Goal: Transaction & Acquisition: Complete application form

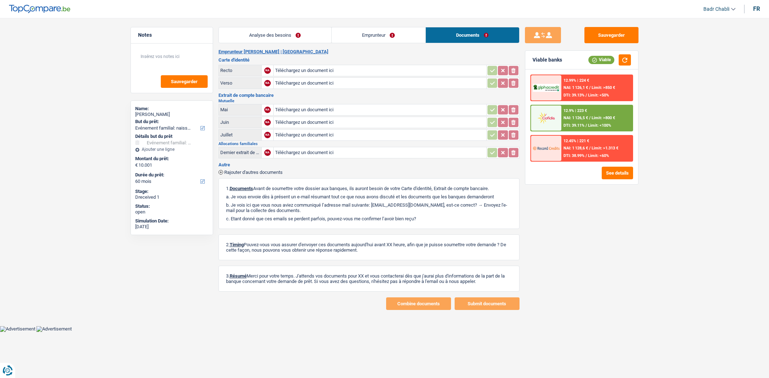
select select "familyEvent"
select select "60"
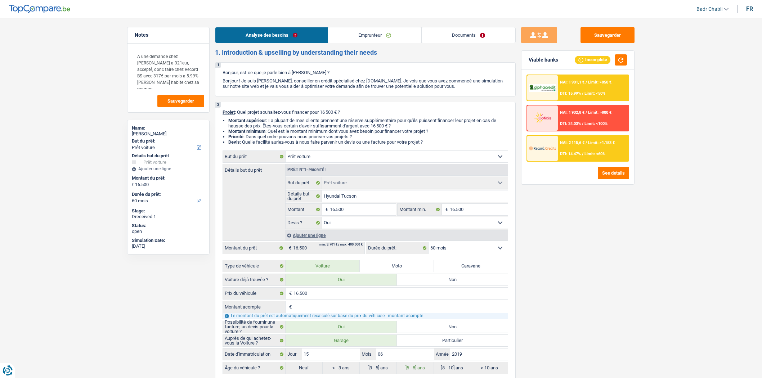
select select "car"
select select "60"
select select "car"
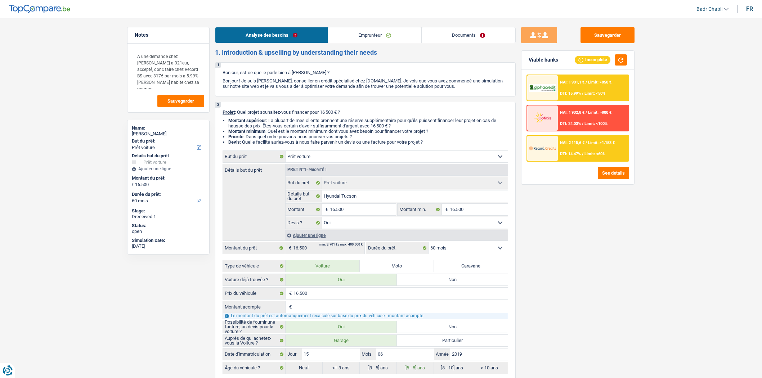
select select "yes"
select select "60"
select select "privateEmployee"
select select "familyAllowances"
select select "netSalary"
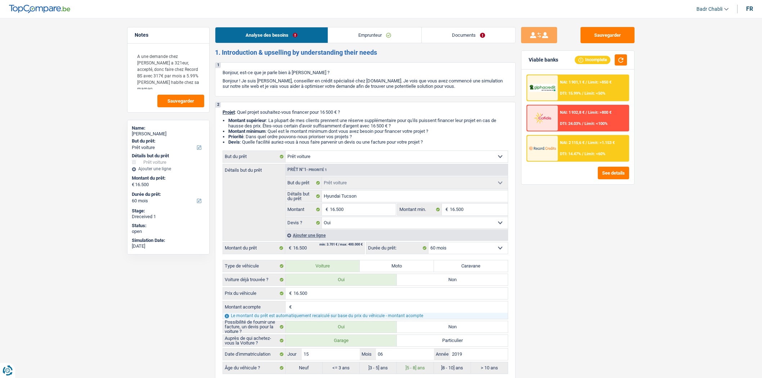
select select "mealVouchers"
select select "liveWithParents"
select select "car"
select select "yes"
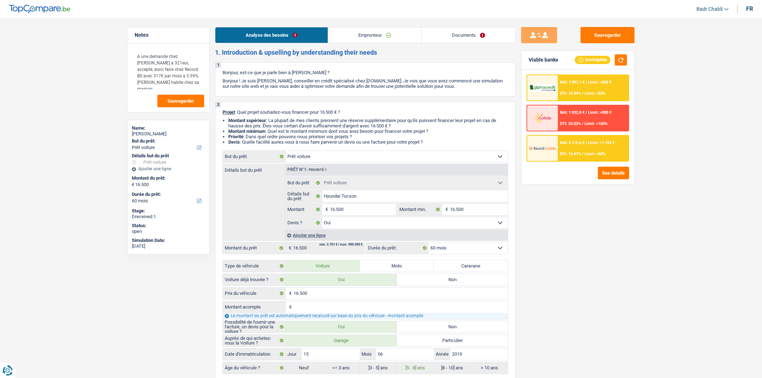
select select "60"
select select "32"
select select "single"
click at [480, 35] on link "Documents" at bounding box center [469, 34] width 94 height 15
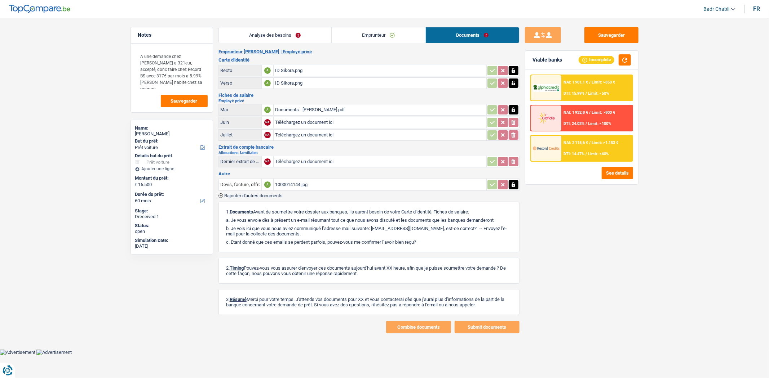
click at [280, 41] on link "Analyse des besoins" at bounding box center [275, 34] width 112 height 15
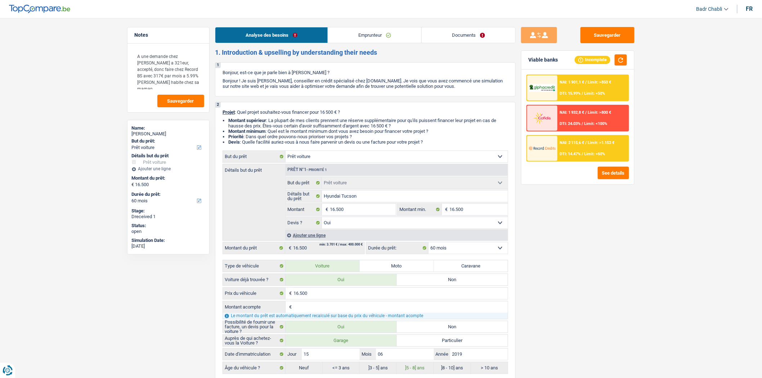
click at [361, 41] on link "Emprunteur" at bounding box center [374, 34] width 93 height 15
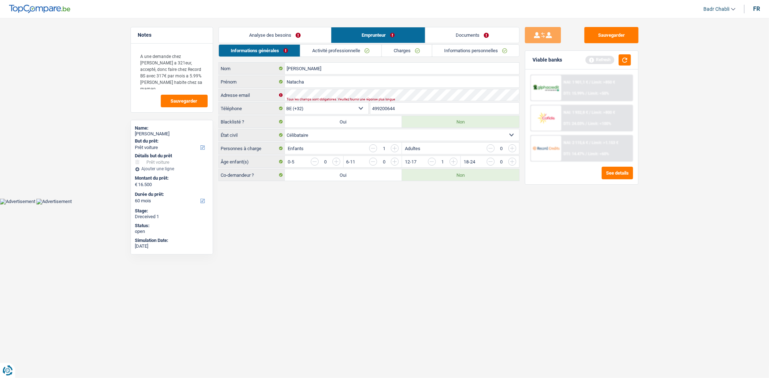
click at [289, 39] on link "Analyse des besoins" at bounding box center [275, 34] width 112 height 15
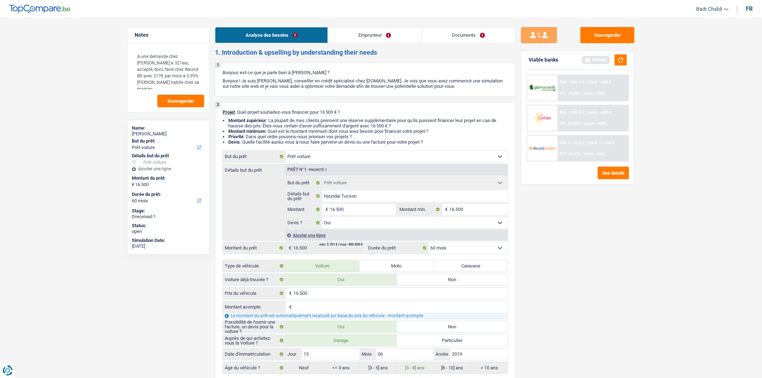
click at [350, 35] on link "Emprunteur" at bounding box center [374, 34] width 93 height 15
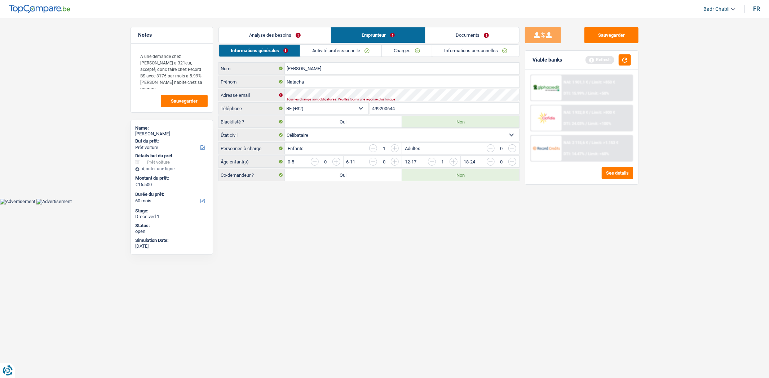
click at [329, 54] on link "Activité professionnelle" at bounding box center [340, 51] width 81 height 12
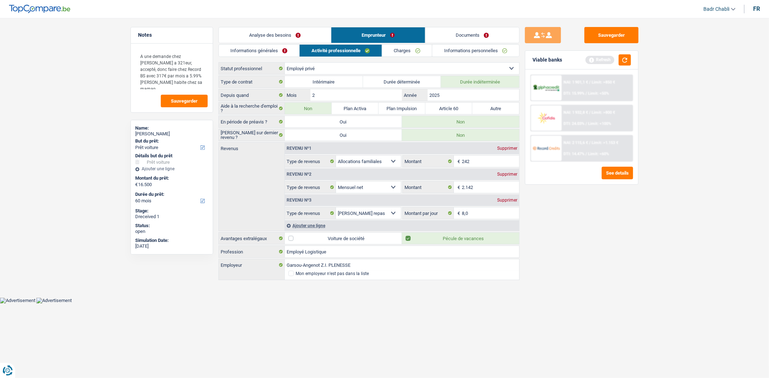
click at [273, 50] on link "Informations générales" at bounding box center [259, 51] width 81 height 12
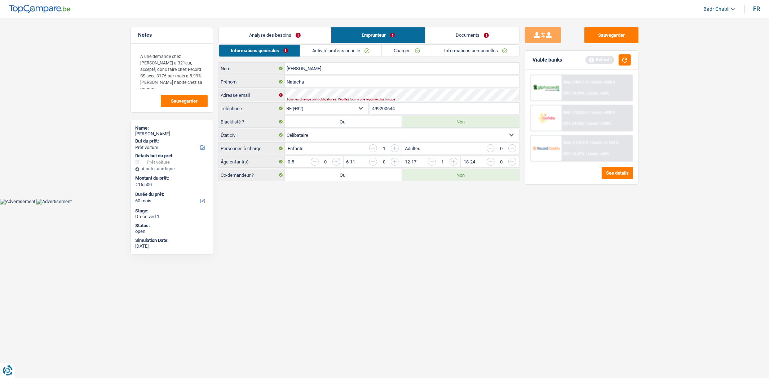
click at [324, 89] on div "Adresse email Tous les champs sont obligatoires. Veuillez fournir une réponse p…" at bounding box center [368, 95] width 301 height 12
click at [624, 37] on button "Sauvegarder" at bounding box center [611, 35] width 54 height 16
click at [605, 35] on button "Sauvegarder" at bounding box center [611, 35] width 54 height 16
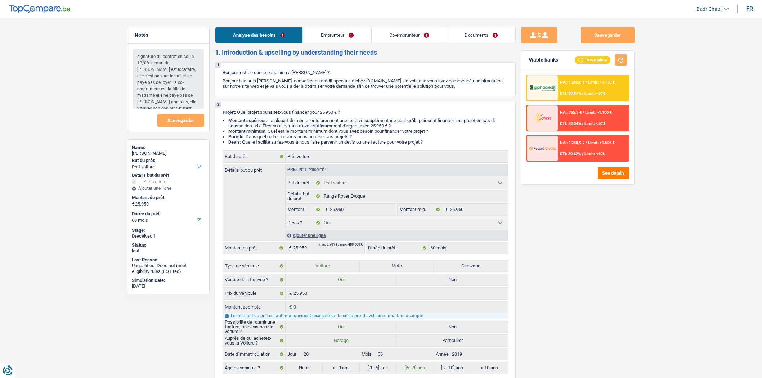
select select "car"
select select "60"
select select "car"
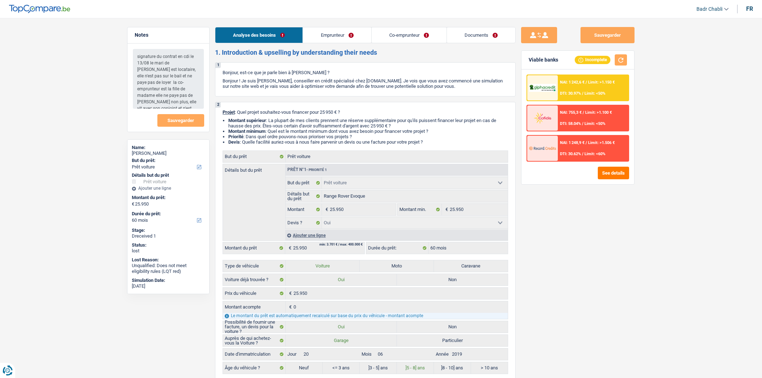
select select "yes"
select select "60"
select select "worker"
select select "netSalary"
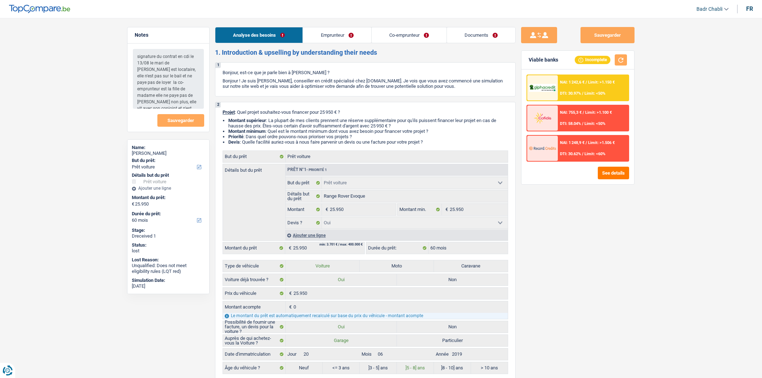
select select "netSalary"
select select "liveWithParents"
select select "car"
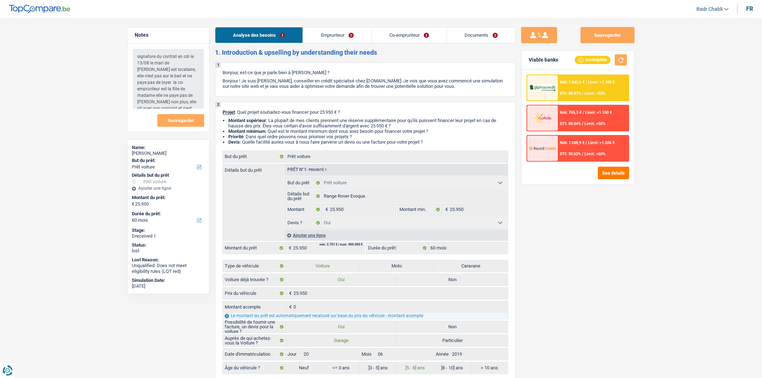
select select "yes"
select select "60"
select select "worker"
select select "netSalary"
click at [350, 34] on link "Emprunteur" at bounding box center [337, 34] width 68 height 15
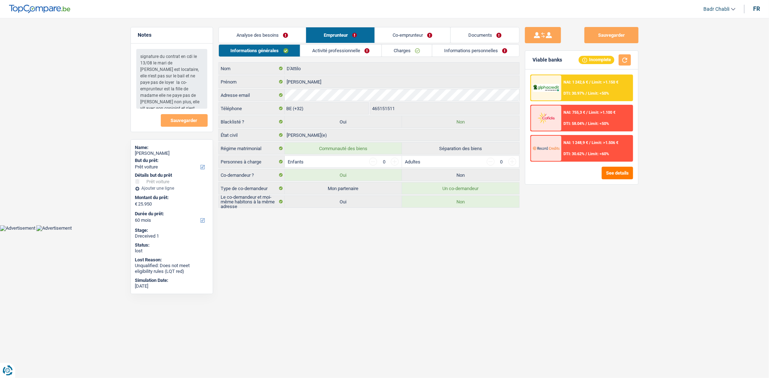
click at [339, 46] on link "Activité professionnelle" at bounding box center [340, 51] width 81 height 12
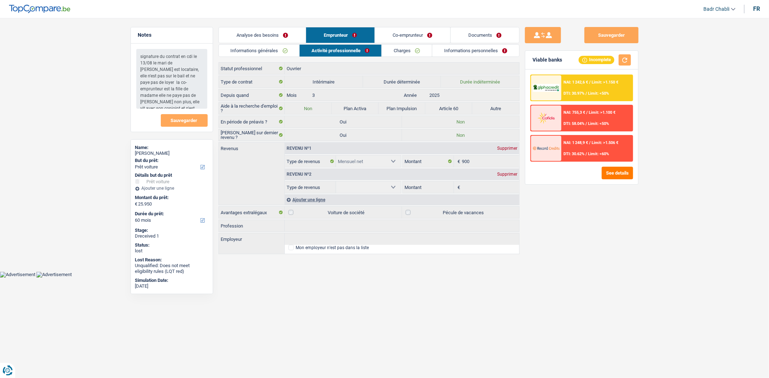
click at [406, 32] on link "Co-emprunteur" at bounding box center [412, 34] width 75 height 15
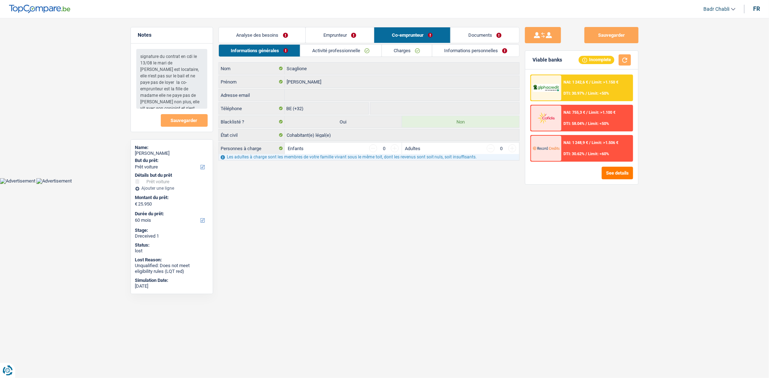
click at [346, 55] on link "Activité professionnelle" at bounding box center [340, 51] width 81 height 12
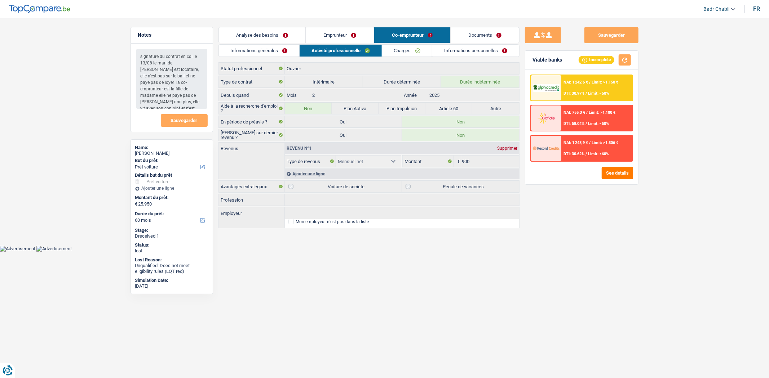
click at [250, 47] on link "Informations générales" at bounding box center [259, 51] width 81 height 12
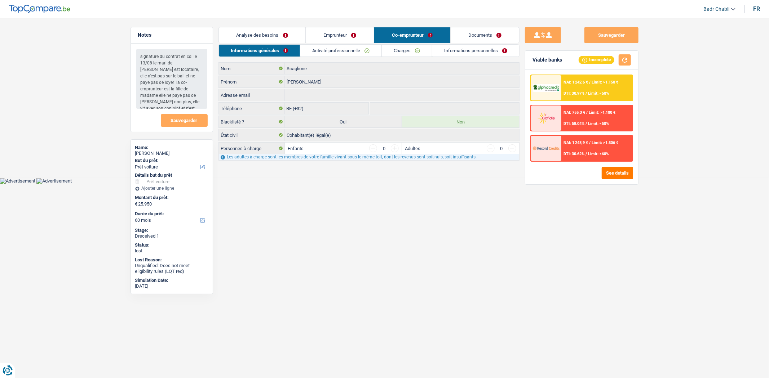
click at [347, 33] on link "Emprunteur" at bounding box center [340, 34] width 68 height 15
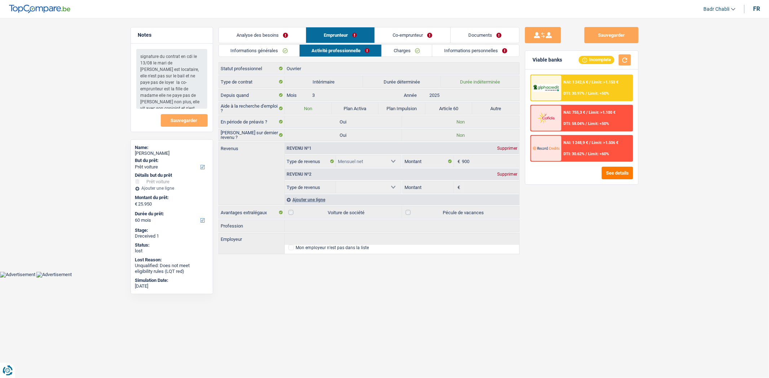
click at [391, 39] on link "Co-emprunteur" at bounding box center [412, 34] width 75 height 15
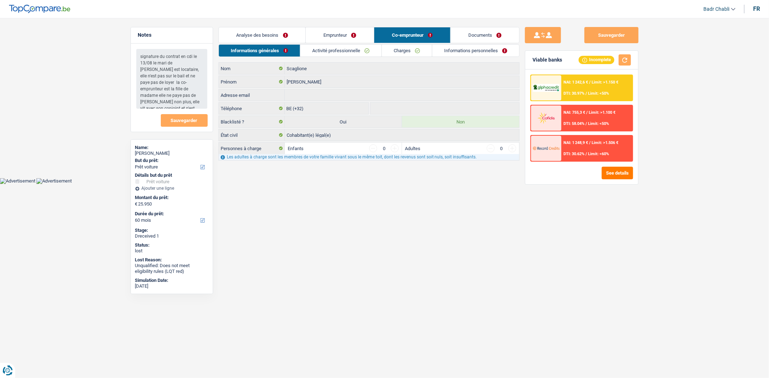
click at [332, 50] on link "Activité professionnelle" at bounding box center [340, 51] width 81 height 12
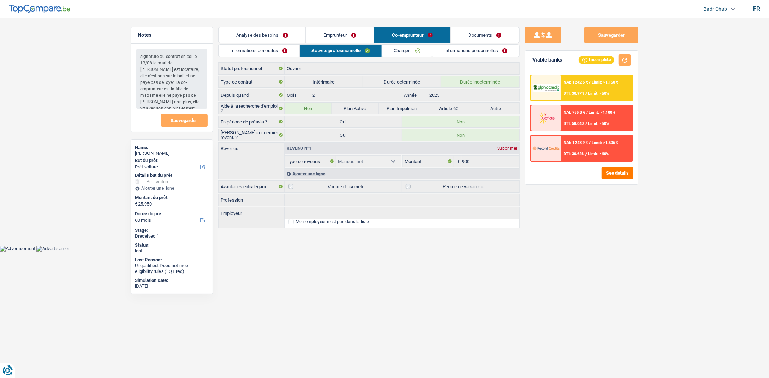
click at [338, 40] on link "Emprunteur" at bounding box center [340, 34] width 68 height 15
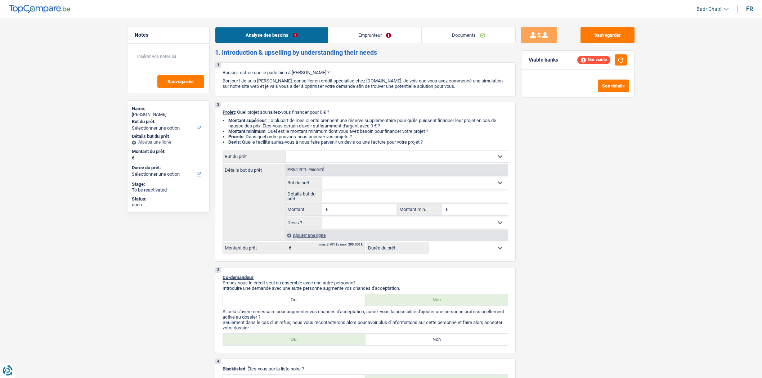
select select "noProfession"
select select "other"
select select "rents"
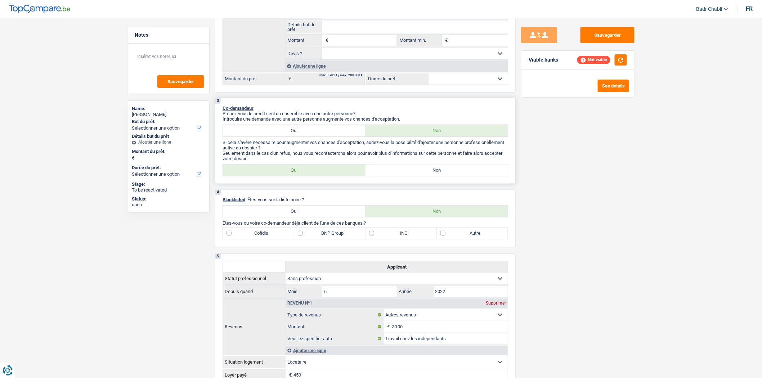
scroll to position [240, 0]
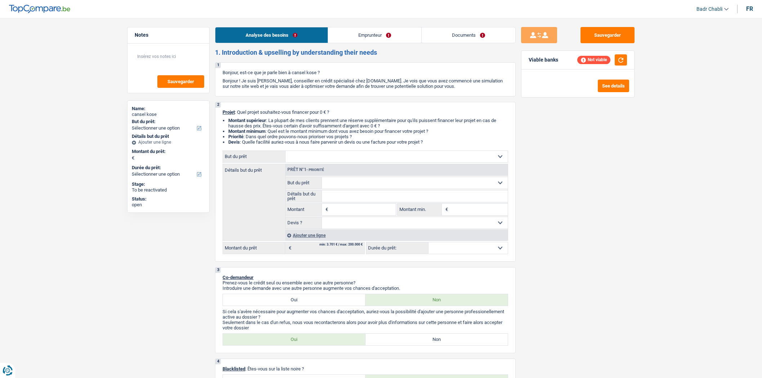
select select "unemployed"
select select "unemployment"
click at [342, 215] on input "Montant" at bounding box center [363, 210] width 66 height 12
click at [385, 32] on link "Emprunteur" at bounding box center [374, 34] width 93 height 15
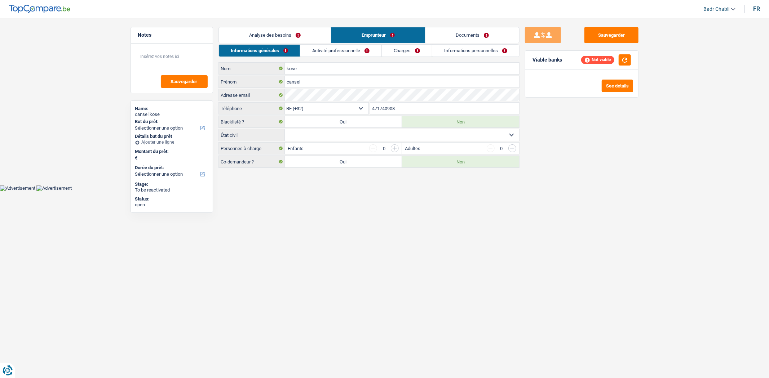
click at [398, 45] on link "Charges" at bounding box center [407, 51] width 50 height 12
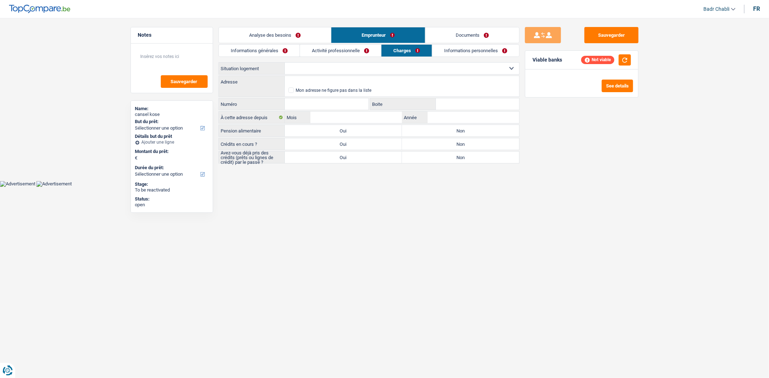
click at [350, 70] on select "Locataire Propriétaire avec prêt hypothécaire Propriétaire sans prêt hypothécai…" at bounding box center [402, 69] width 234 height 12
select select "ownerWithMortgage"
click at [285, 63] on select "Locataire Propriétaire avec prêt hypothécaire Propriétaire sans prêt hypothécai…" at bounding box center [402, 69] width 234 height 12
select select "ownerWithMortgage"
click at [291, 35] on link "Analyse des besoins" at bounding box center [275, 34] width 112 height 15
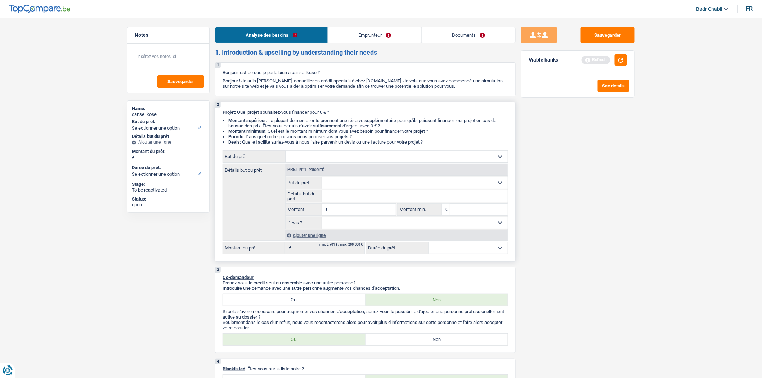
click at [347, 214] on input "Montant" at bounding box center [363, 210] width 66 height 12
type input "40.000"
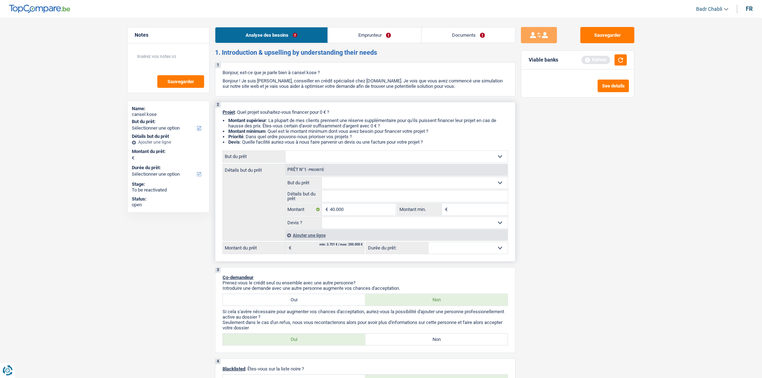
type input "40.000"
click at [352, 158] on select "Confort maison: meubles, textile, peinture, électroménager, outillage non-profe…" at bounding box center [397, 157] width 222 height 12
select select "144"
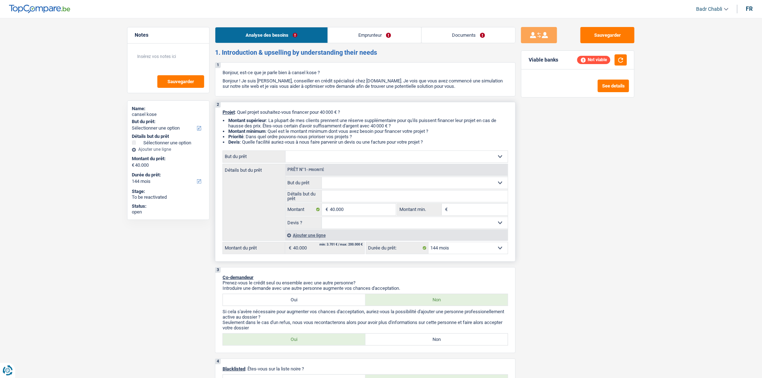
select select "renovation"
click at [286, 152] on select "Confort maison: meubles, textile, peinture, électroménager, outillage non-profe…" at bounding box center [397, 157] width 222 height 12
select select "renovation"
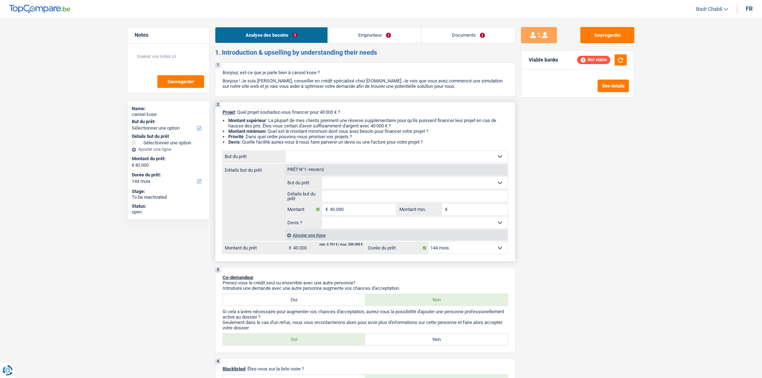
select select "renovation"
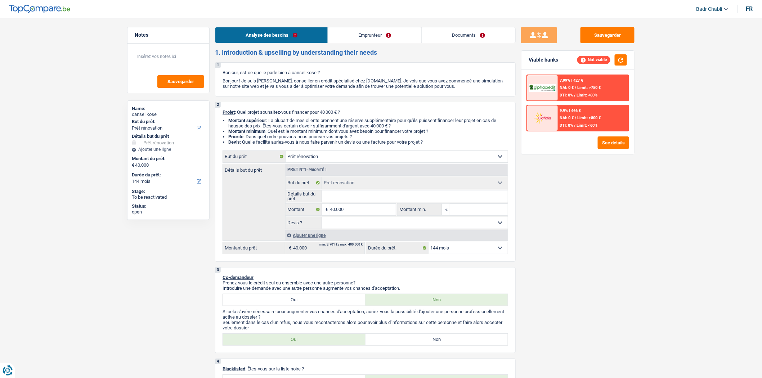
click at [572, 91] on div "7.99% | 427 € NAI: 0 € / Limit: >750 € DTI: 0% / Limit: <60%" at bounding box center [593, 87] width 71 height 25
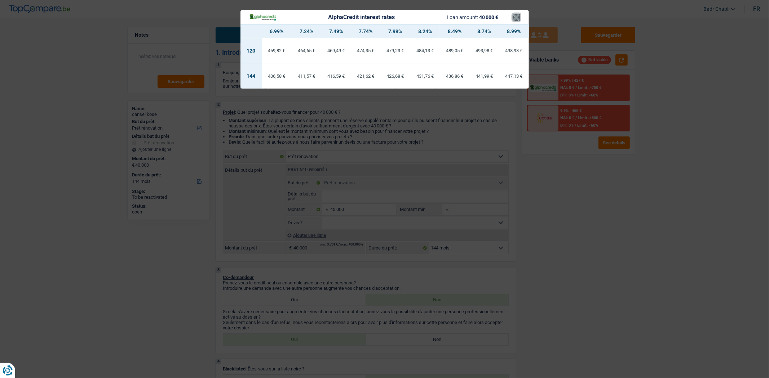
click at [515, 15] on button "×" at bounding box center [516, 17] width 8 height 7
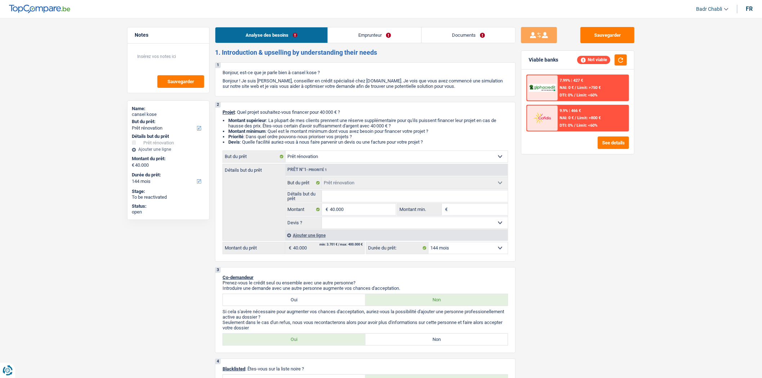
click at [588, 119] on span "Limit: >800 €" at bounding box center [589, 118] width 23 height 5
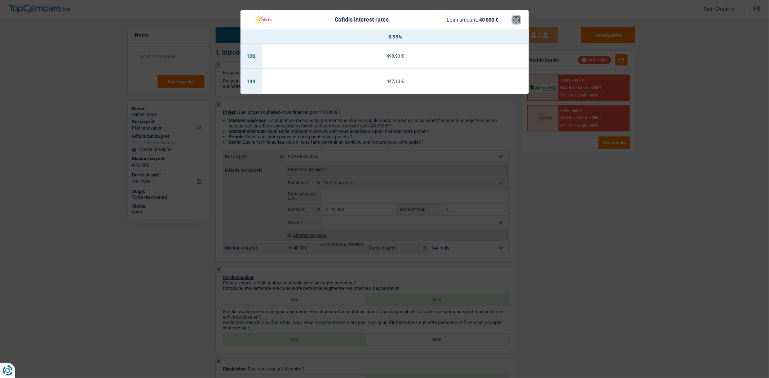
click at [514, 21] on button "×" at bounding box center [516, 19] width 8 height 7
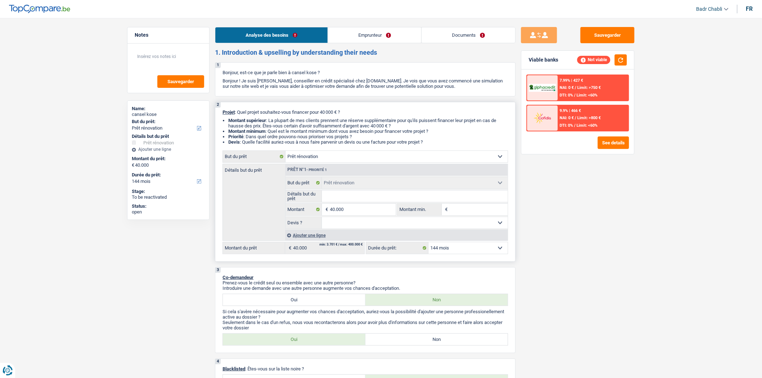
click at [456, 245] on select "12 mois 18 mois 24 mois 30 mois 36 mois 42 mois 48 mois 60 mois 72 mois 84 mois…" at bounding box center [468, 249] width 79 height 12
select select "120"
click at [429, 245] on select "12 mois 18 mois 24 mois 30 mois 36 mois 42 mois 48 mois 60 mois 72 mois 84 mois…" at bounding box center [468, 249] width 79 height 12
select select "120"
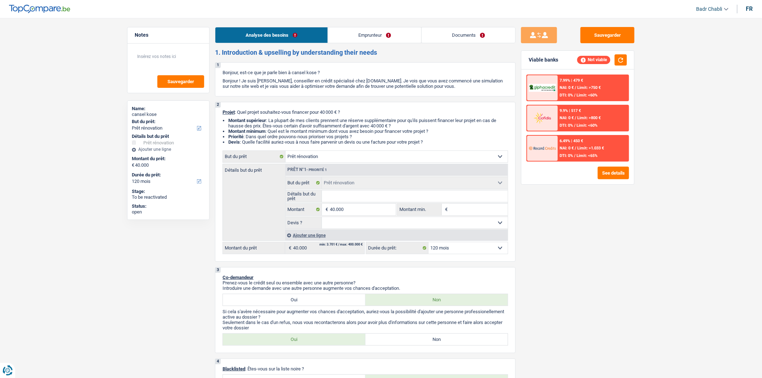
click at [585, 147] on span "Limit: >1.033 €" at bounding box center [591, 148] width 27 height 5
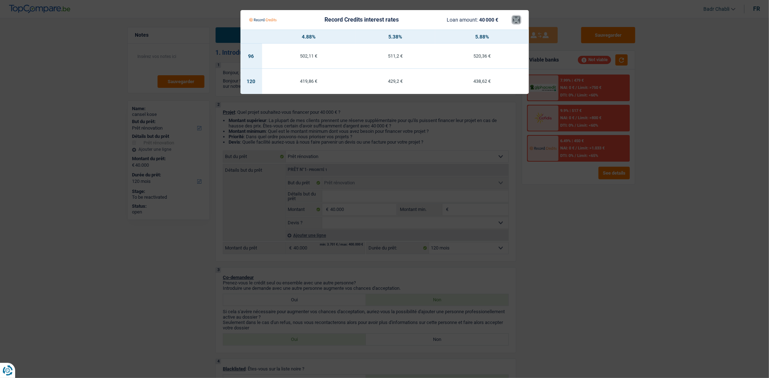
click at [516, 19] on button "×" at bounding box center [516, 19] width 8 height 7
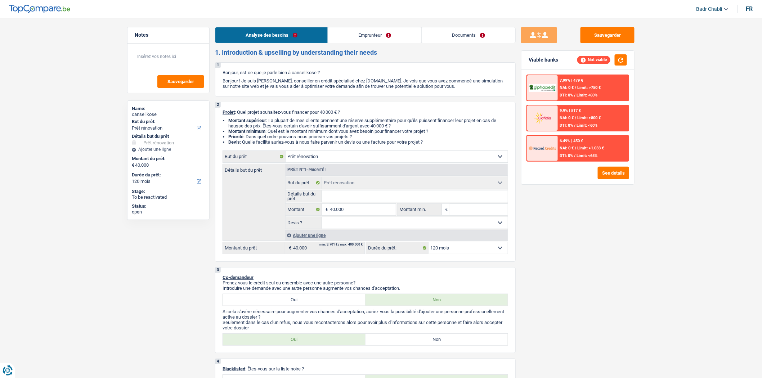
click at [581, 151] on div "6.49% | 450 € NAI: 0 € / Limit: >1.033 € DTI: 0% / Limit: <65%" at bounding box center [593, 148] width 71 height 25
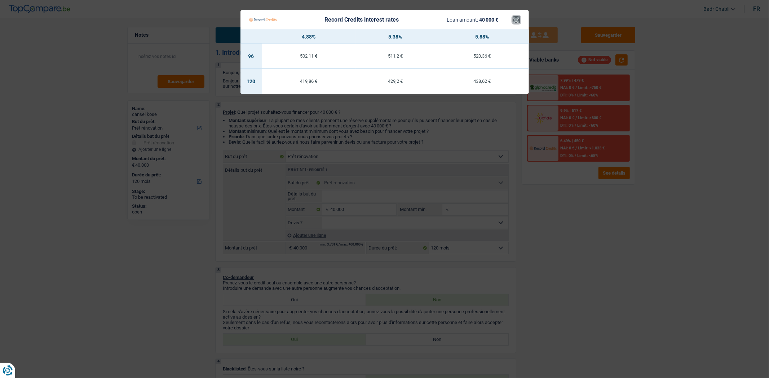
click at [518, 20] on button "×" at bounding box center [516, 19] width 8 height 7
